Goal: Entertainment & Leisure: Consume media (video, audio)

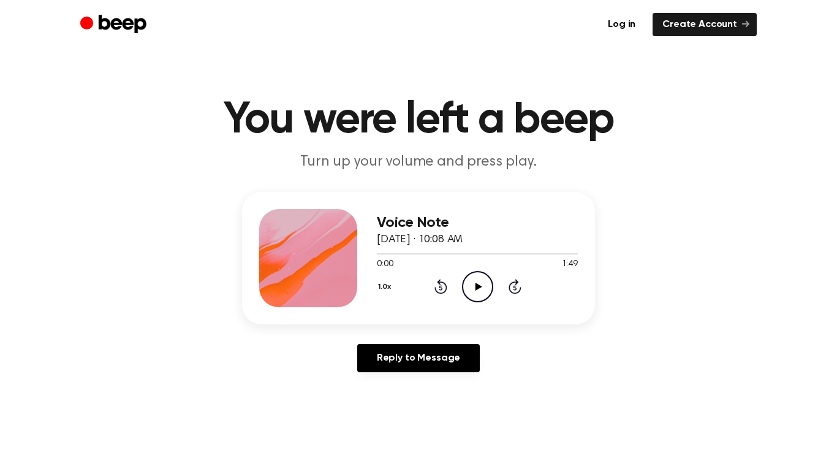
click at [480, 287] on icon at bounding box center [478, 287] width 7 height 8
click at [480, 287] on icon "Pause Audio" at bounding box center [477, 286] width 31 height 31
click at [484, 286] on icon "Play Audio" at bounding box center [477, 286] width 31 height 31
click at [475, 282] on icon "Pause Audio" at bounding box center [477, 286] width 31 height 31
click at [471, 282] on icon "Play Audio" at bounding box center [477, 286] width 31 height 31
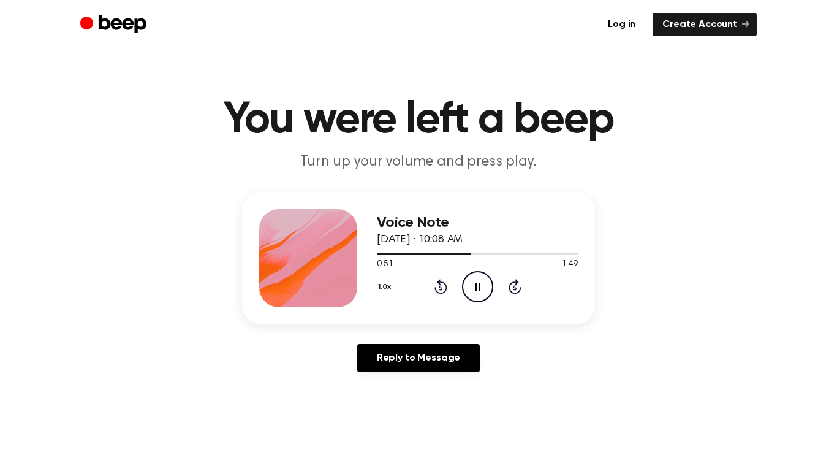
click at [471, 282] on icon "Pause Audio" at bounding box center [477, 286] width 31 height 31
click at [474, 269] on div "0:51 1:49" at bounding box center [477, 264] width 201 height 13
click at [479, 283] on icon "Play Audio" at bounding box center [477, 286] width 31 height 31
click at [470, 276] on icon "Play Audio" at bounding box center [477, 286] width 31 height 31
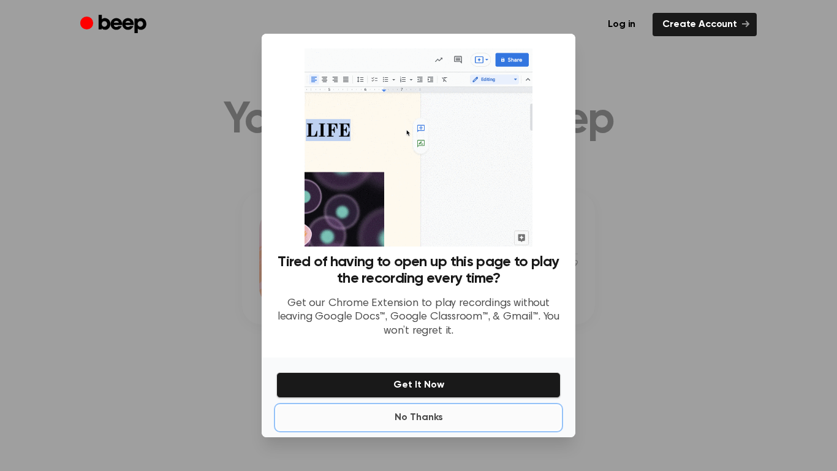
click at [417, 410] on button "No Thanks" at bounding box center [418, 417] width 284 height 25
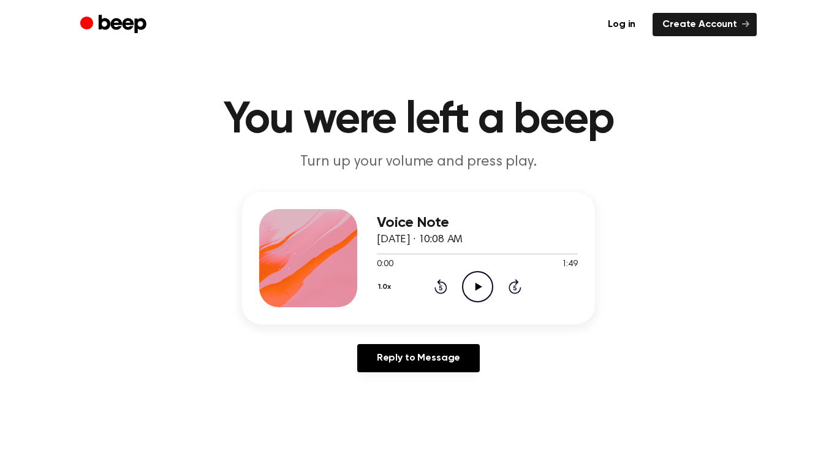
click at [482, 285] on icon "Play Audio" at bounding box center [477, 286] width 31 height 31
drag, startPoint x: 374, startPoint y: 253, endPoint x: 405, endPoint y: 254, distance: 30.7
click at [405, 254] on div at bounding box center [477, 253] width 201 height 10
click at [517, 283] on icon at bounding box center [515, 286] width 13 height 15
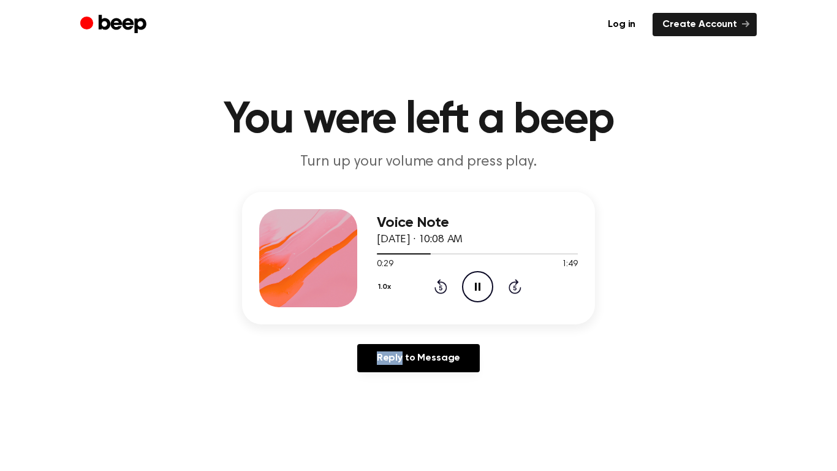
click at [517, 283] on icon at bounding box center [515, 286] width 13 height 15
click at [525, 340] on div "Voice Note August 19, 2025 · 10:08 AM 0:35 1:49 Your browser does not support t…" at bounding box center [419, 287] width 808 height 190
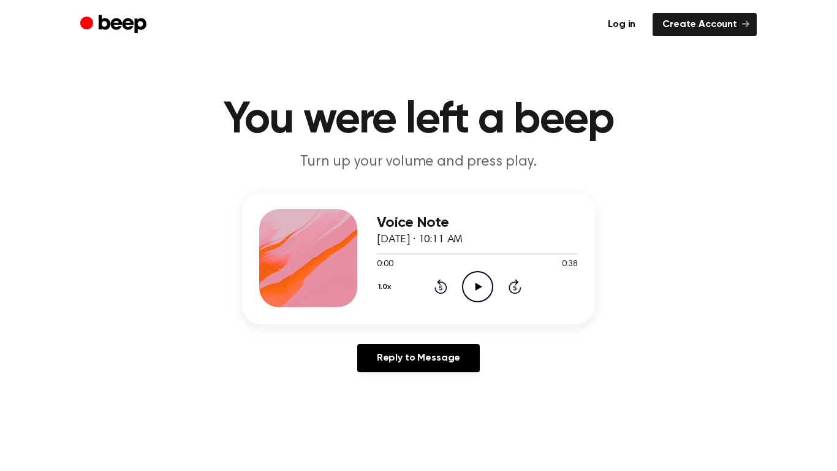
click at [476, 280] on icon "Play Audio" at bounding box center [477, 286] width 31 height 31
click at [475, 289] on icon "Play Audio" at bounding box center [477, 286] width 31 height 31
click at [478, 280] on icon "Pause Audio" at bounding box center [477, 286] width 31 height 31
